Goal: Find specific page/section

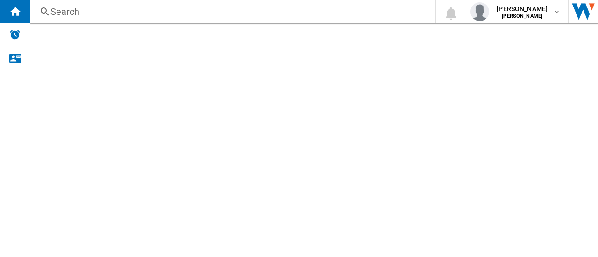
click at [89, 13] on div "Search" at bounding box center [230, 11] width 360 height 13
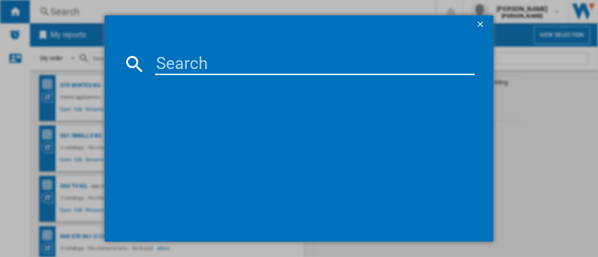
click at [190, 66] on input at bounding box center [314, 64] width 319 height 22
click at [270, 69] on input "Duoflexcat" at bounding box center [314, 64] width 319 height 22
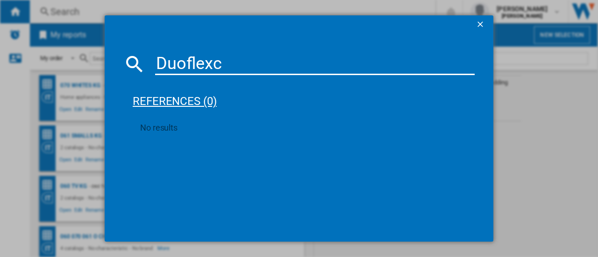
type input "Duoflex"
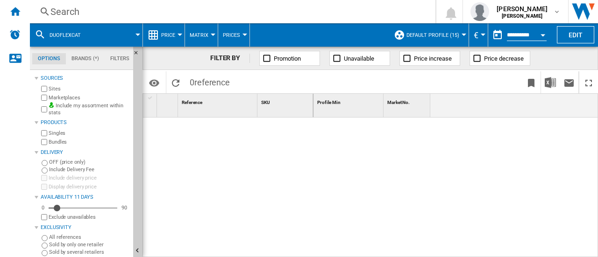
click at [84, 37] on button "Duoflexcat" at bounding box center [69, 34] width 41 height 23
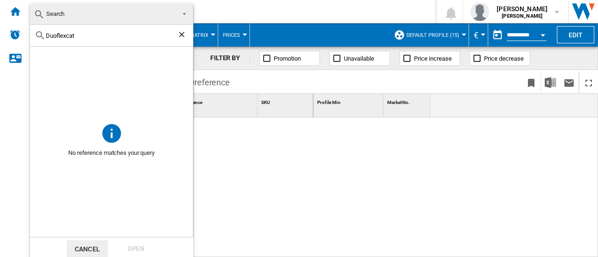
click at [84, 37] on input "Duoflexcat" at bounding box center [111, 35] width 131 height 7
type input "Duoflex"
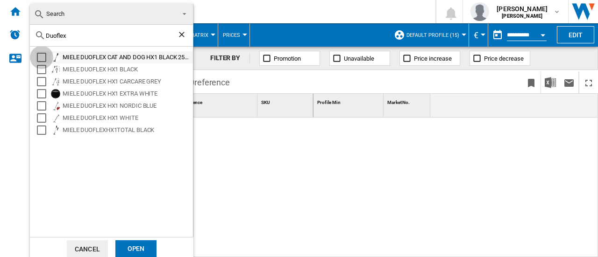
click at [42, 56] on div "Select" at bounding box center [41, 57] width 9 height 9
click at [138, 247] on div "Open" at bounding box center [135, 248] width 41 height 17
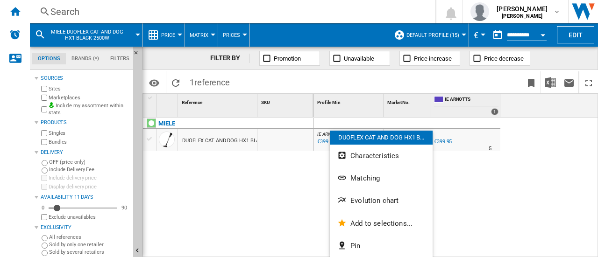
click at [245, 177] on div at bounding box center [299, 128] width 598 height 257
